Goal: Task Accomplishment & Management: Manage account settings

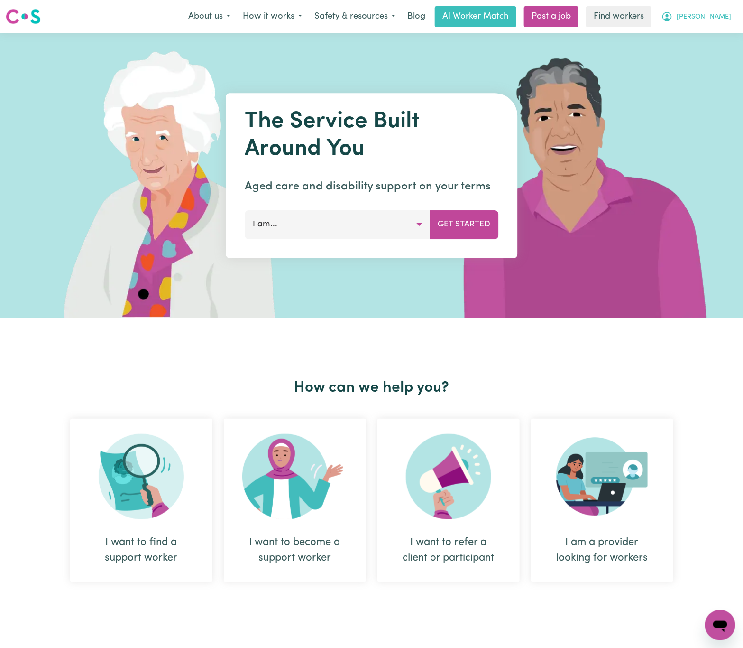
drag, startPoint x: 0, startPoint y: 0, endPoint x: 718, endPoint y: 14, distance: 717.9
click at [718, 14] on span "[PERSON_NAME]" at bounding box center [704, 17] width 55 height 10
click at [705, 58] on link "Logout" at bounding box center [699, 55] width 75 height 18
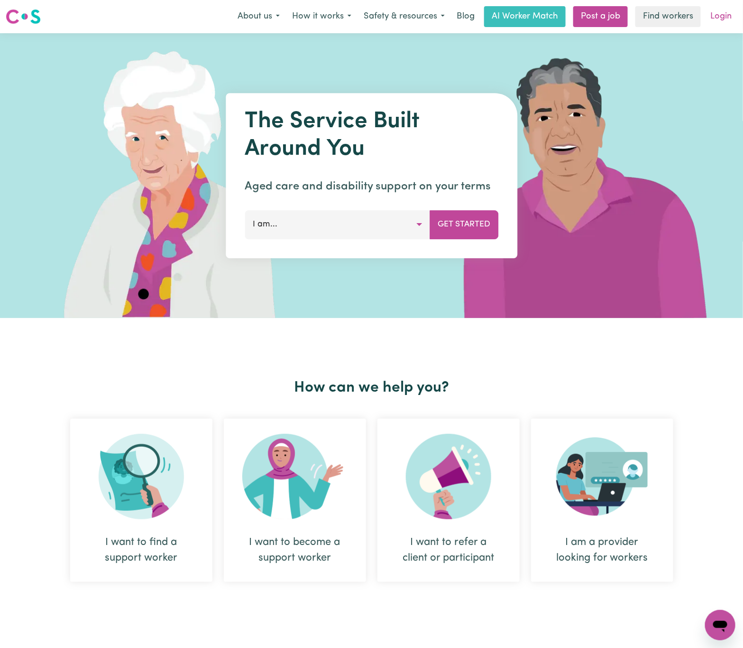
click at [719, 11] on link "Login" at bounding box center [721, 16] width 33 height 21
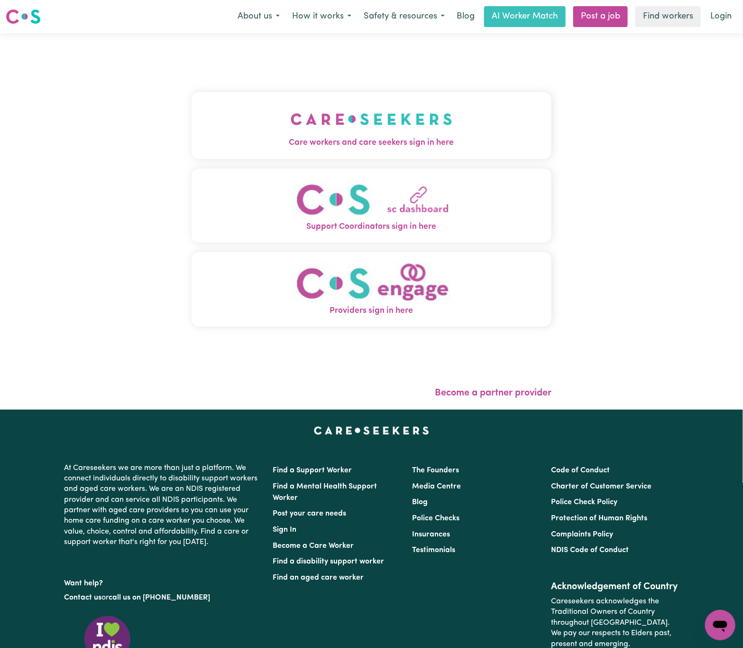
click at [198, 127] on button "Care workers and care seekers sign in here" at bounding box center [372, 125] width 361 height 66
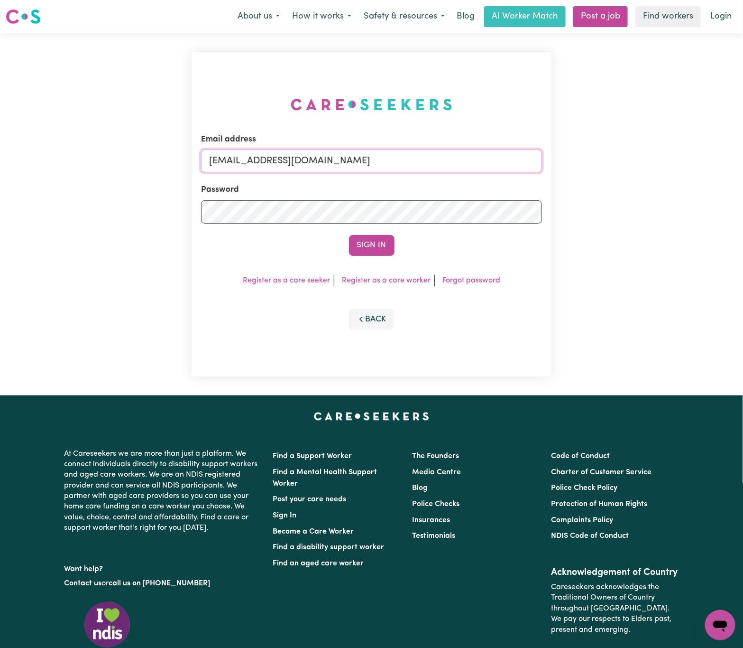
drag, startPoint x: 259, startPoint y: 158, endPoint x: 645, endPoint y: 156, distance: 385.7
click at [645, 156] on div "Email address [EMAIL_ADDRESS][DOMAIN_NAME] Password Sign In Register as a care …" at bounding box center [371, 214] width 743 height 362
paste input "nicholasmarkouPPC"
type input "[EMAIL_ADDRESS][DOMAIN_NAME]"
click at [349, 235] on button "Sign In" at bounding box center [372, 245] width 46 height 21
